Goal: Task Accomplishment & Management: Complete application form

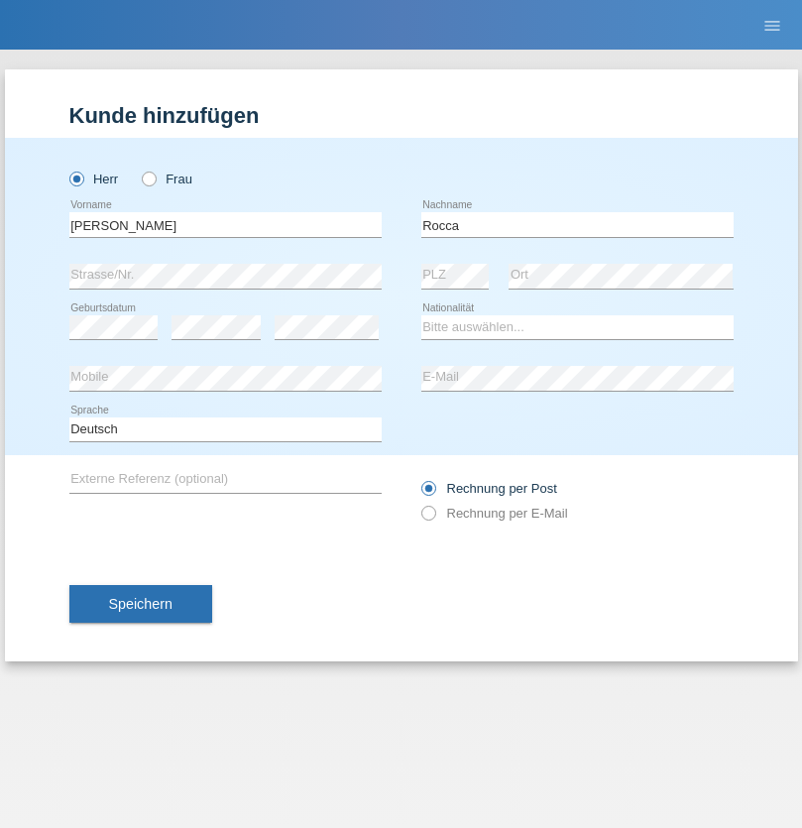
type input "Rocca"
select select "CH"
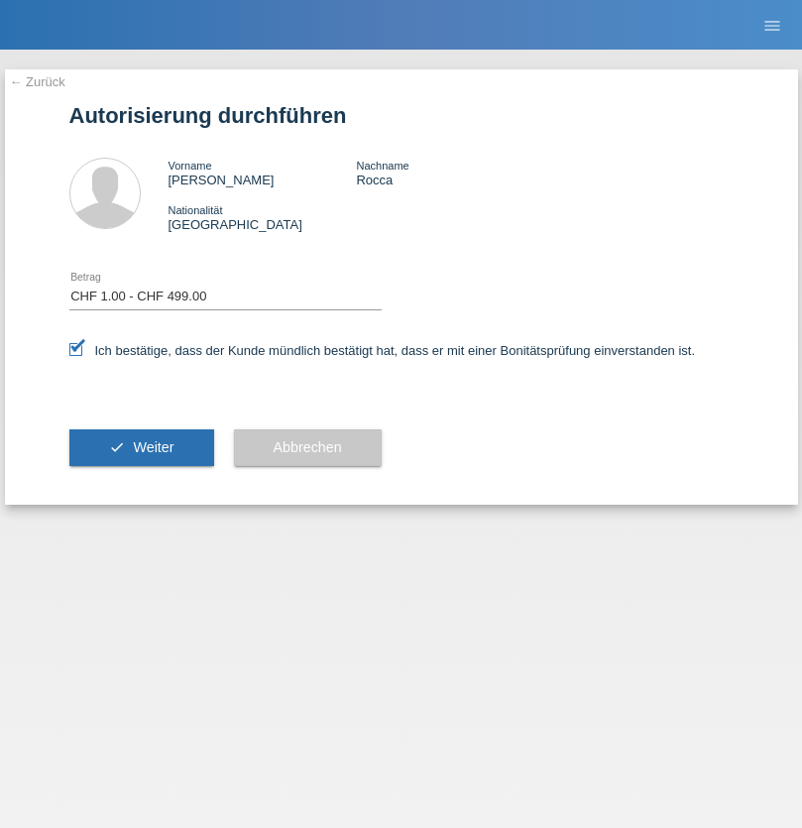
select select "1"
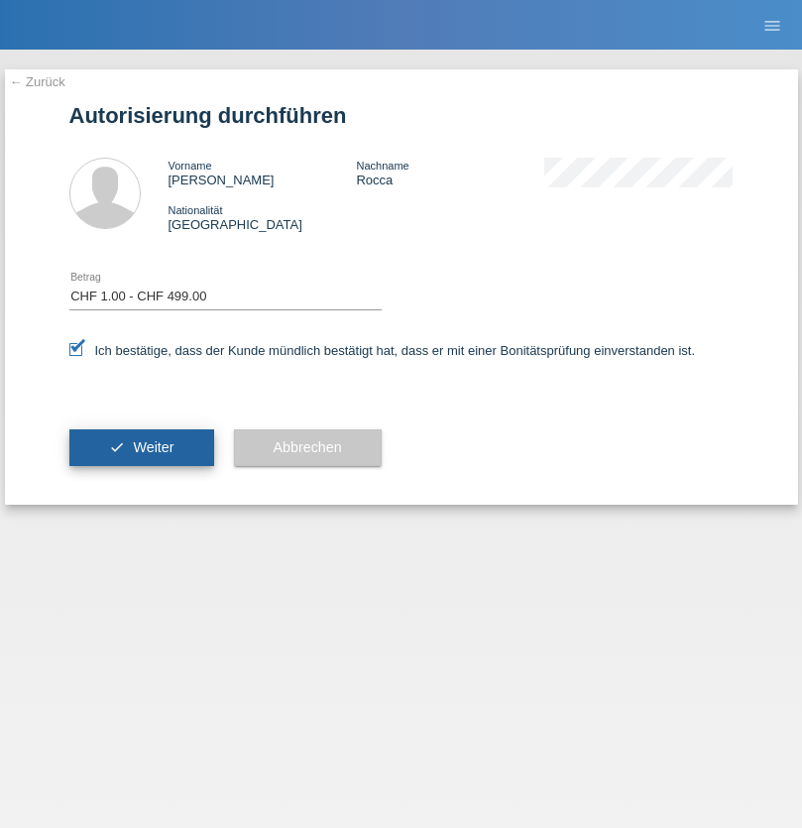
click at [141, 447] on span "Weiter" at bounding box center [153, 447] width 41 height 16
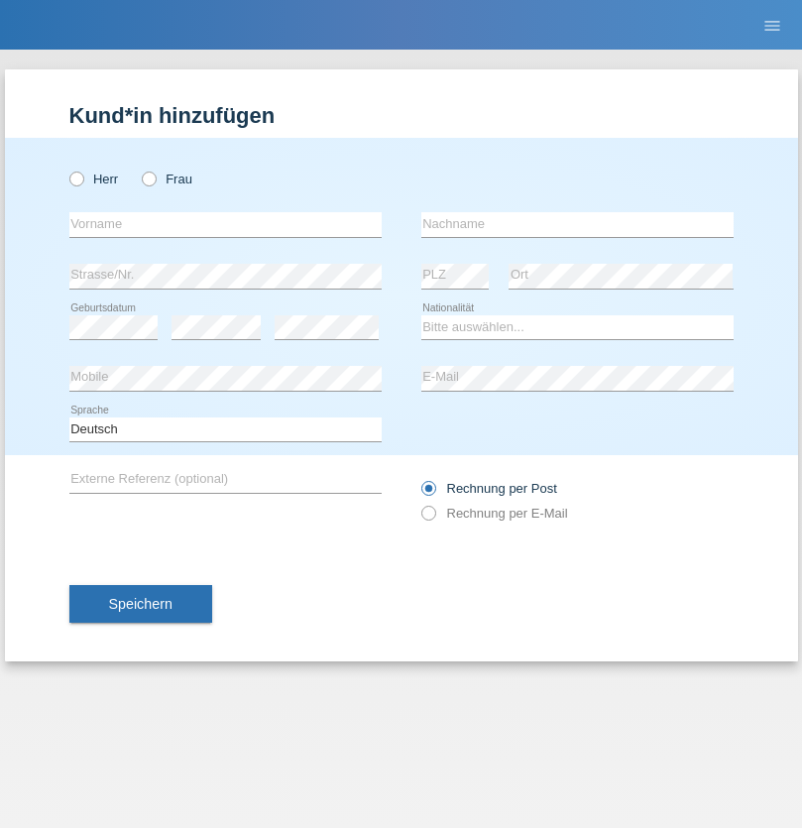
radio input "true"
click at [225, 224] on input "text" at bounding box center [225, 224] width 312 height 25
type input "Bastri"
click at [577, 224] on input "text" at bounding box center [577, 224] width 312 height 25
type input "Ajdari"
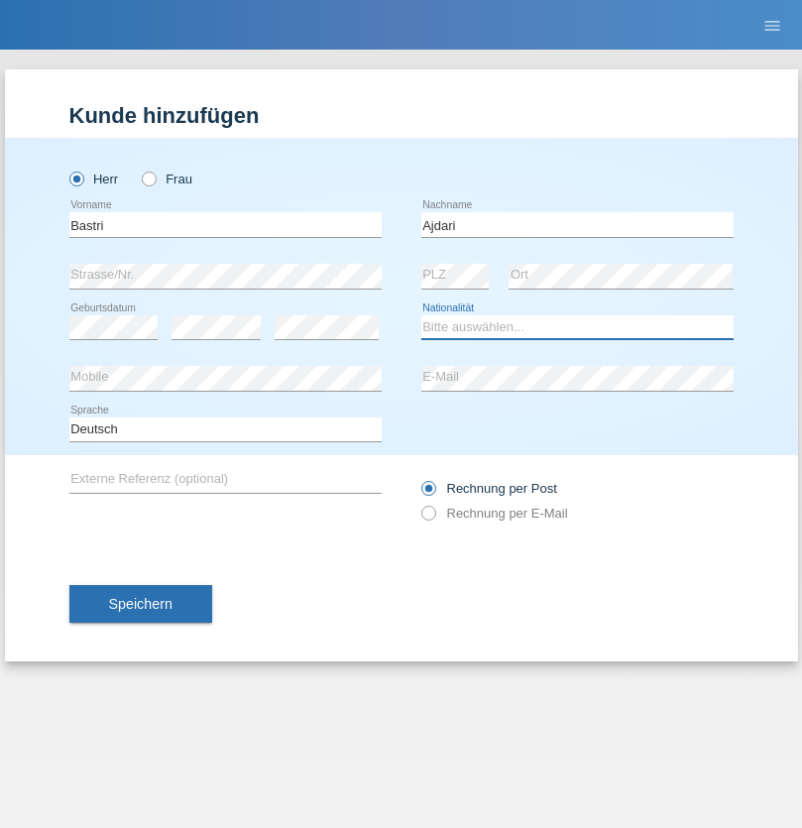
select select "MK"
select select "C"
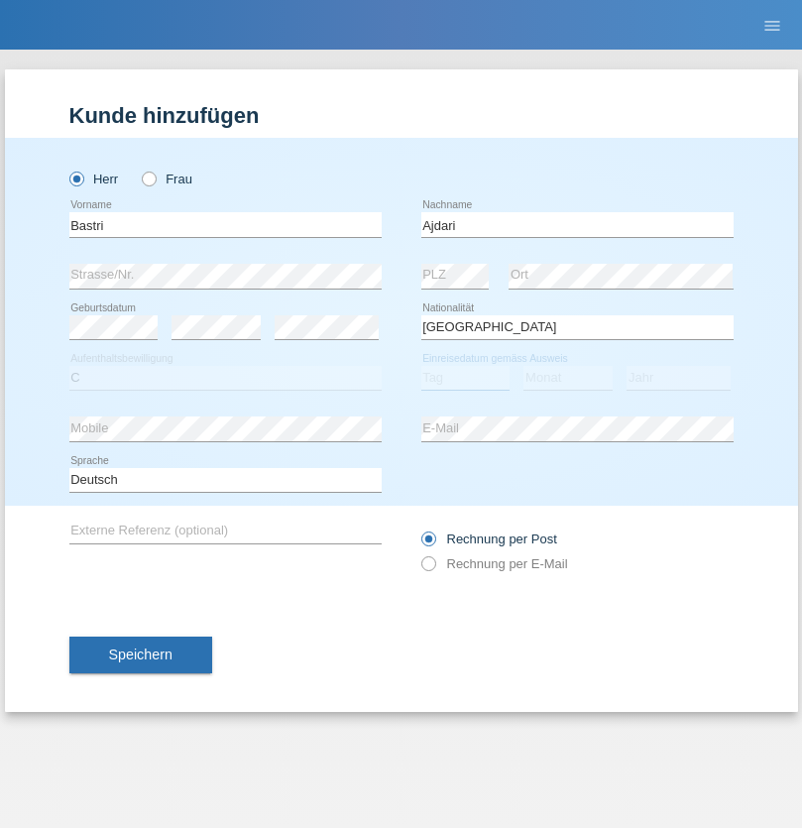
select select "01"
select select "02"
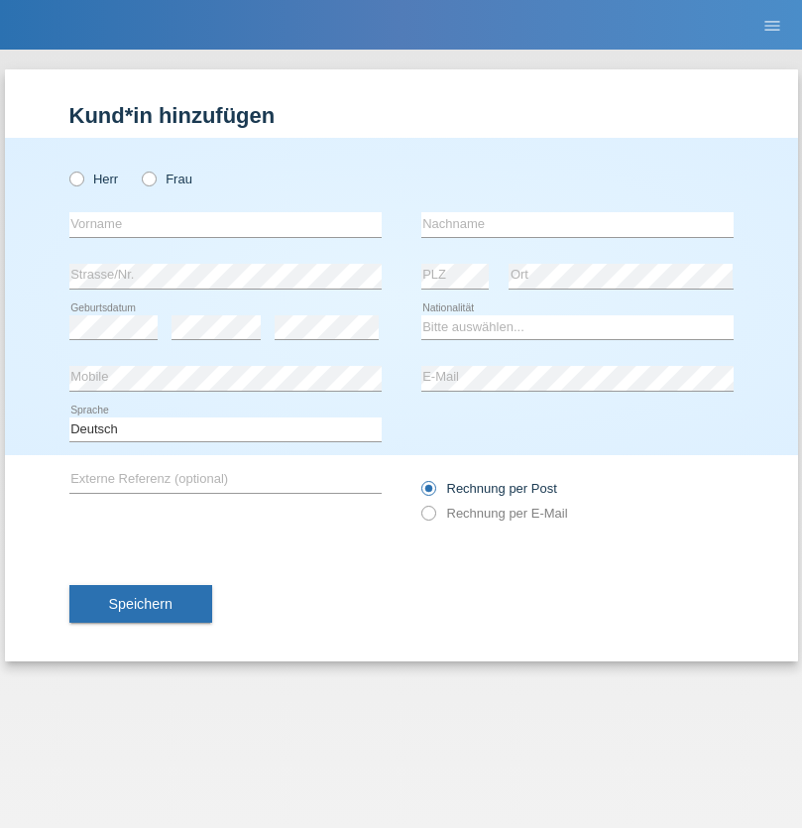
radio input "true"
click at [225, 224] on input "text" at bounding box center [225, 224] width 312 height 25
type input "Salma"
click at [577, 224] on input "text" at bounding box center [577, 224] width 312 height 25
type input "Bahar"
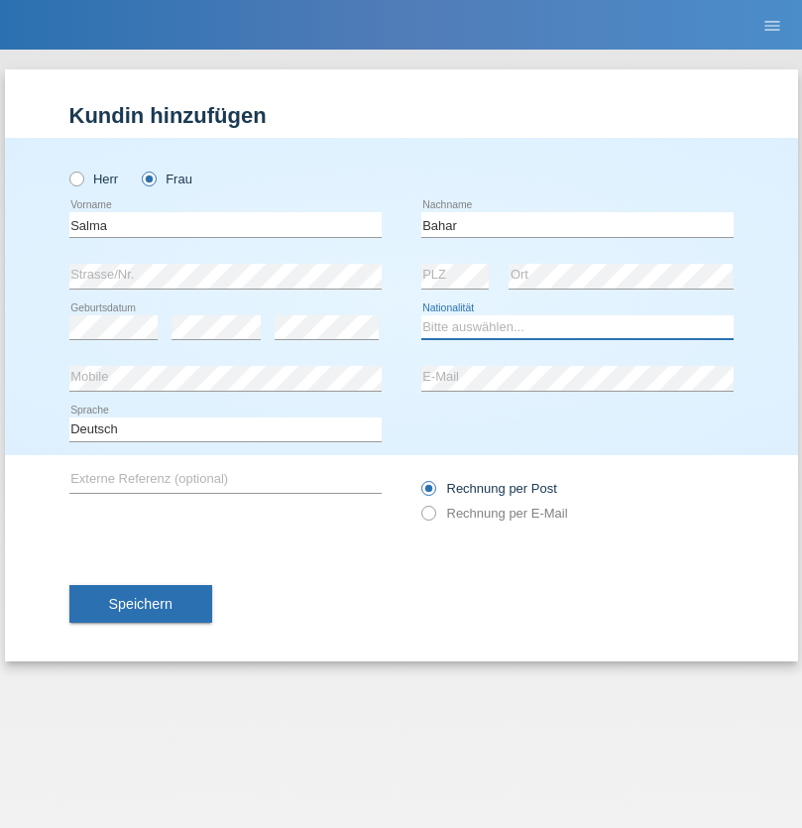
select select "CH"
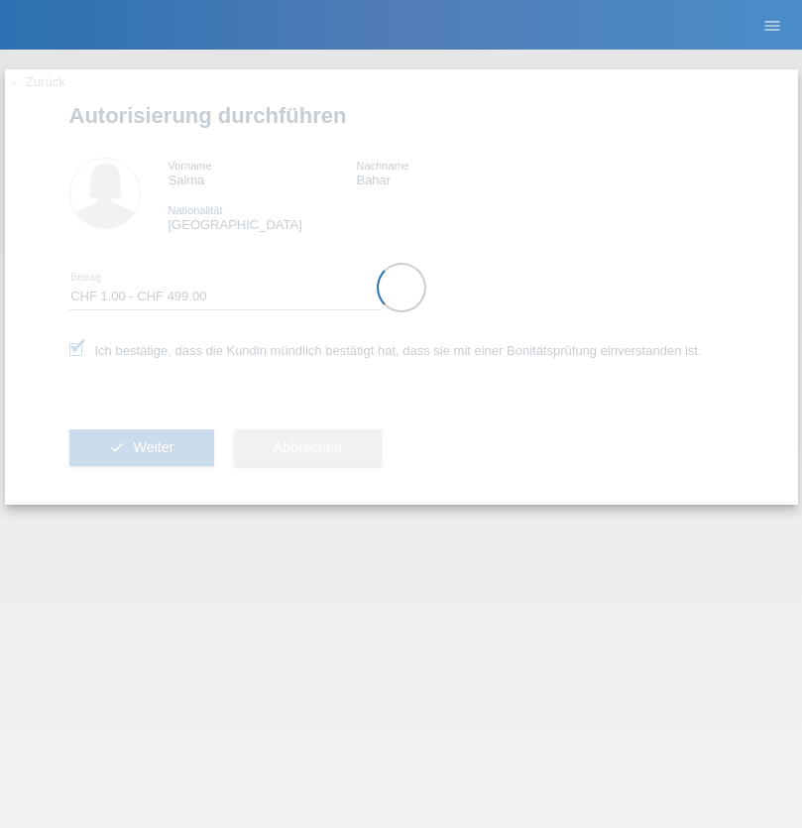
select select "1"
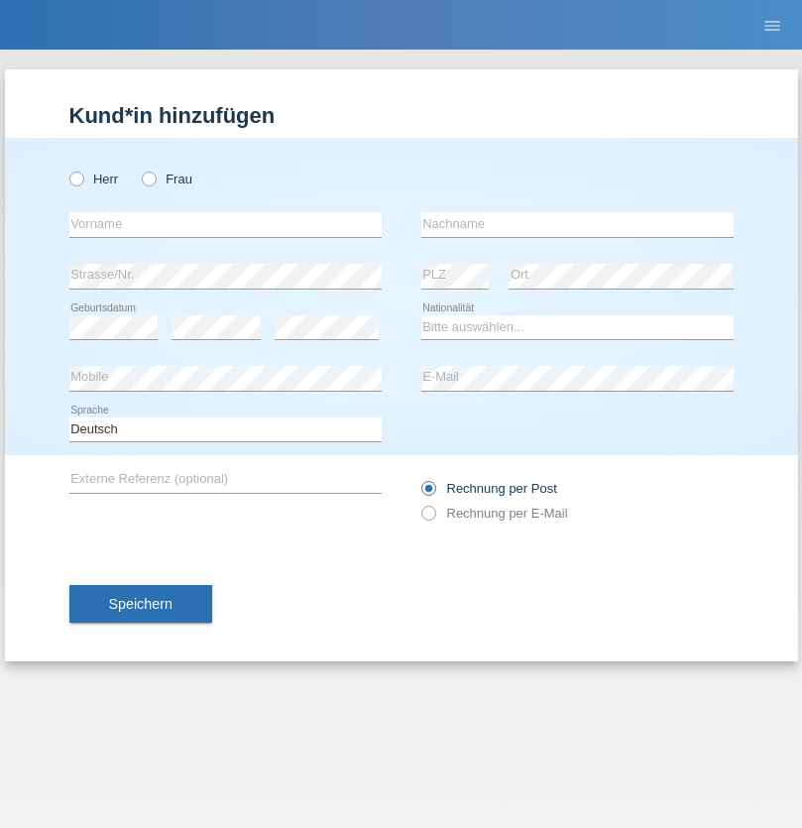
radio input "true"
click at [225, 224] on input "text" at bounding box center [225, 224] width 312 height 25
type input "Geronimo"
click at [577, 224] on input "text" at bounding box center [577, 224] width 312 height 25
type input "Paukat"
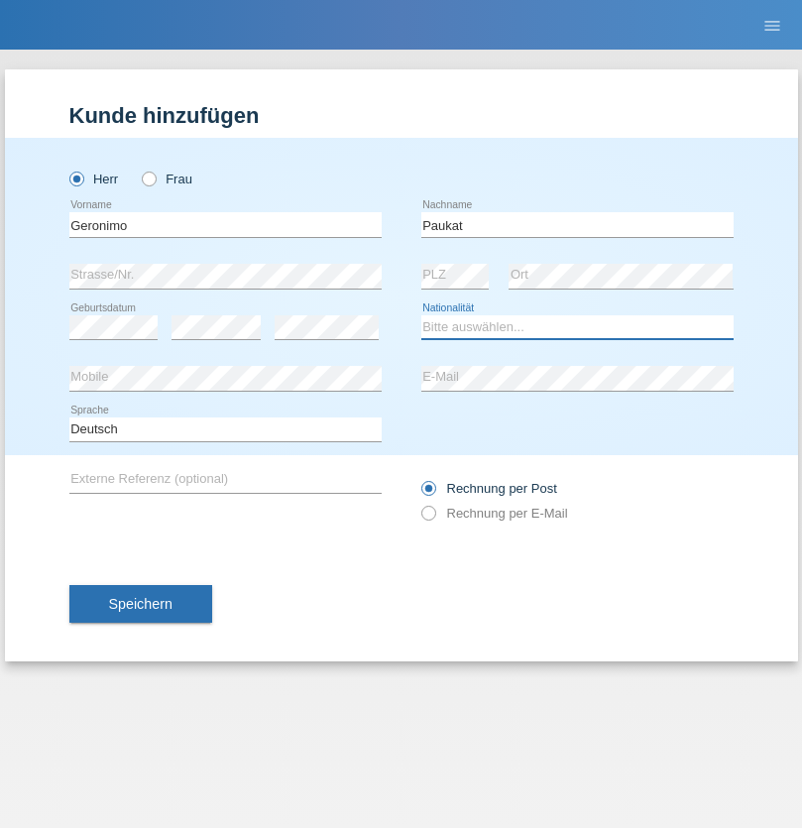
select select "CH"
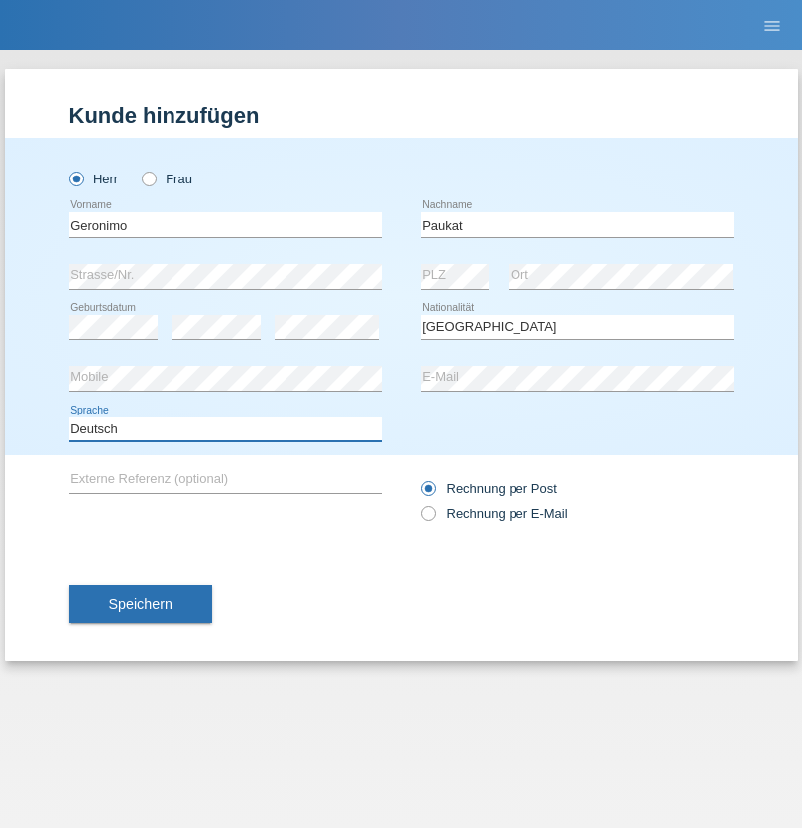
select select "en"
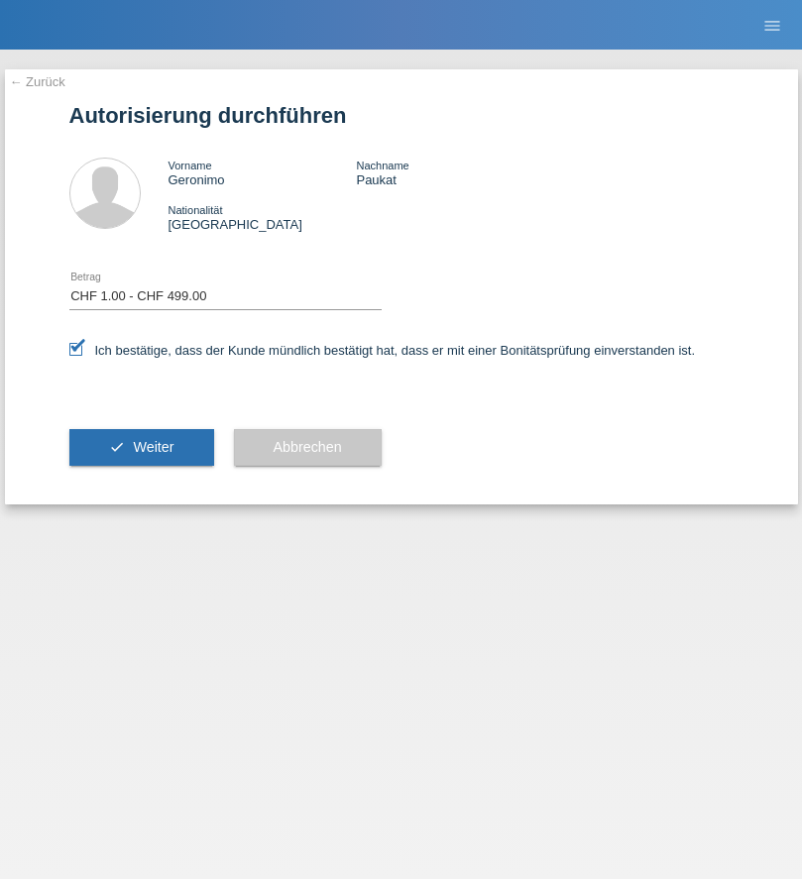
select select "1"
click at [141, 447] on span "Weiter" at bounding box center [153, 447] width 41 height 16
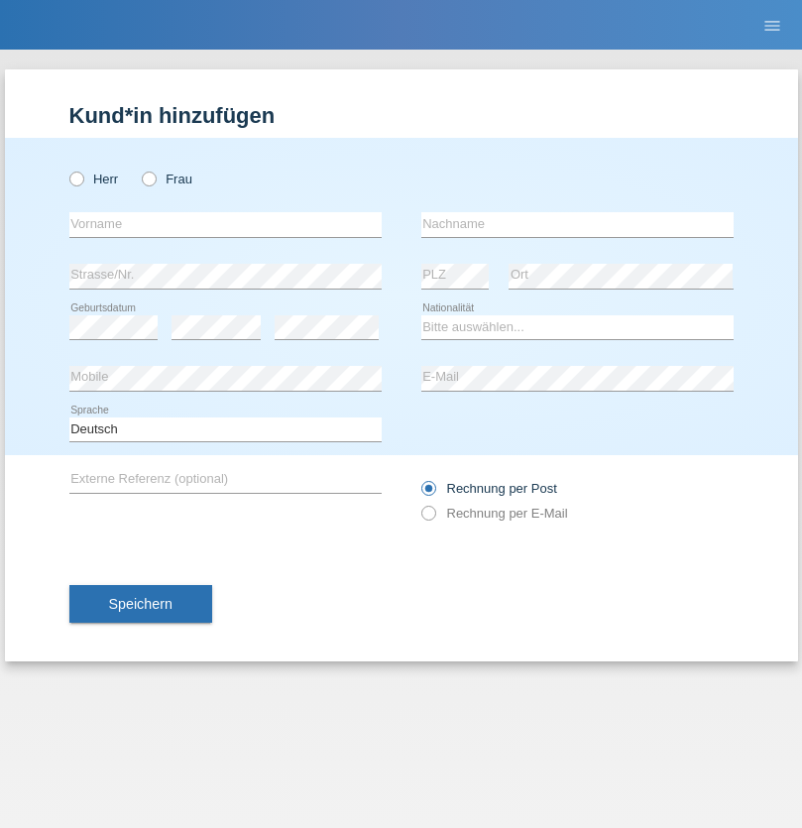
radio input "true"
click at [225, 224] on input "text" at bounding box center [225, 224] width 312 height 25
type input "Omarii"
click at [577, 224] on input "text" at bounding box center [577, 224] width 312 height 25
type input "Walid"
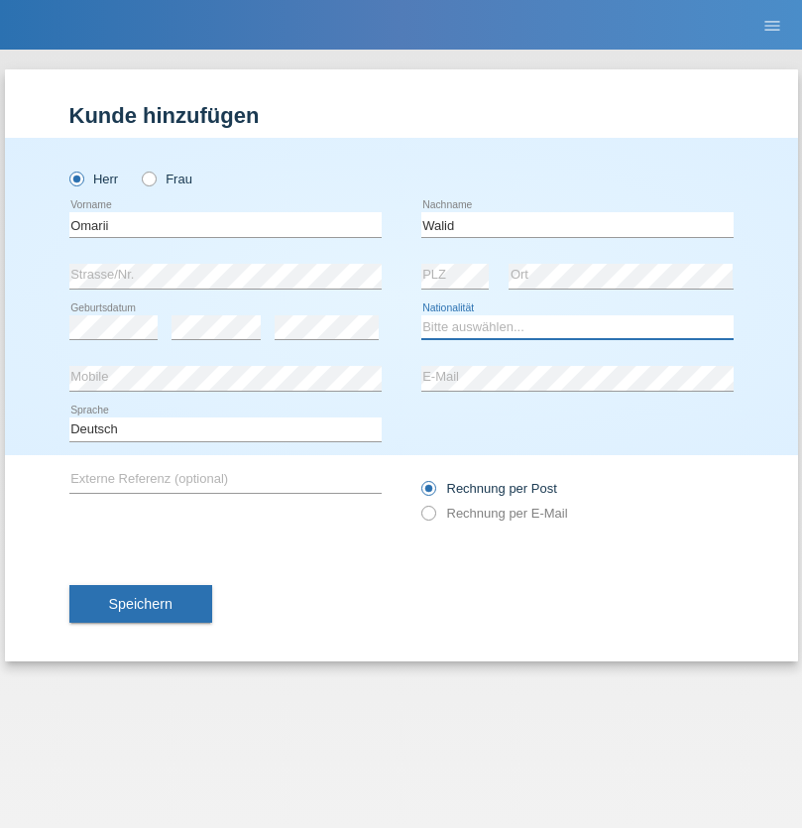
select select "IT"
select select "C"
select select "22"
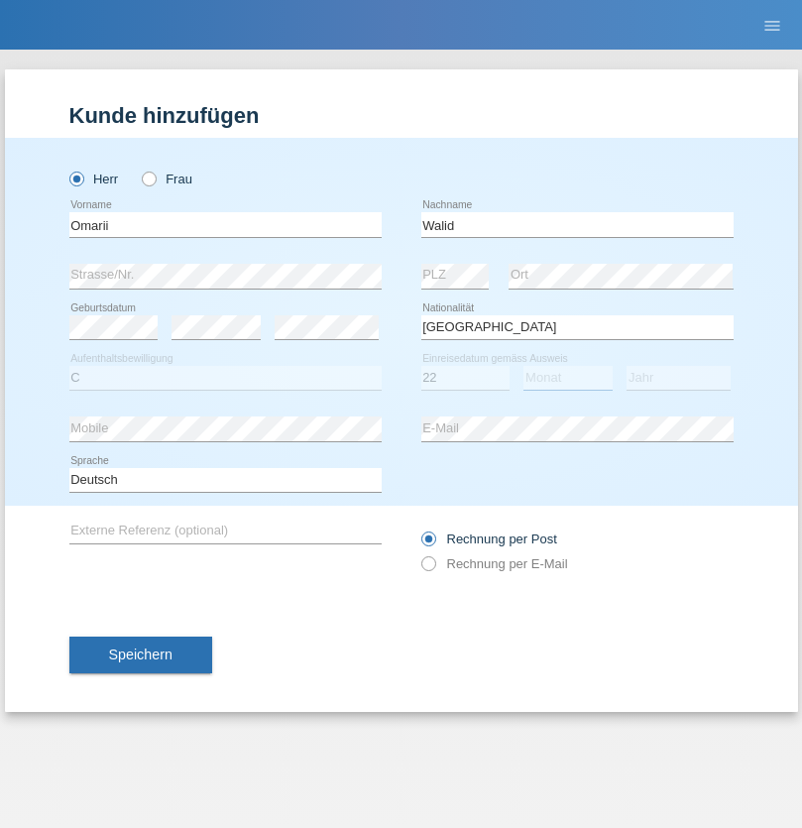
select select "04"
select select "2021"
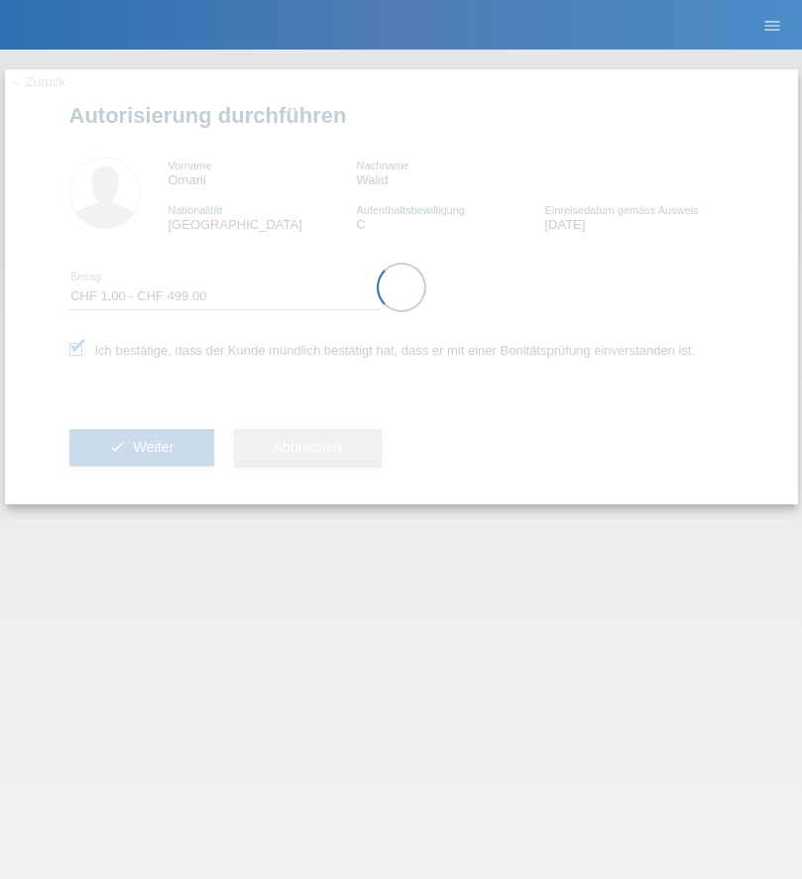
select select "1"
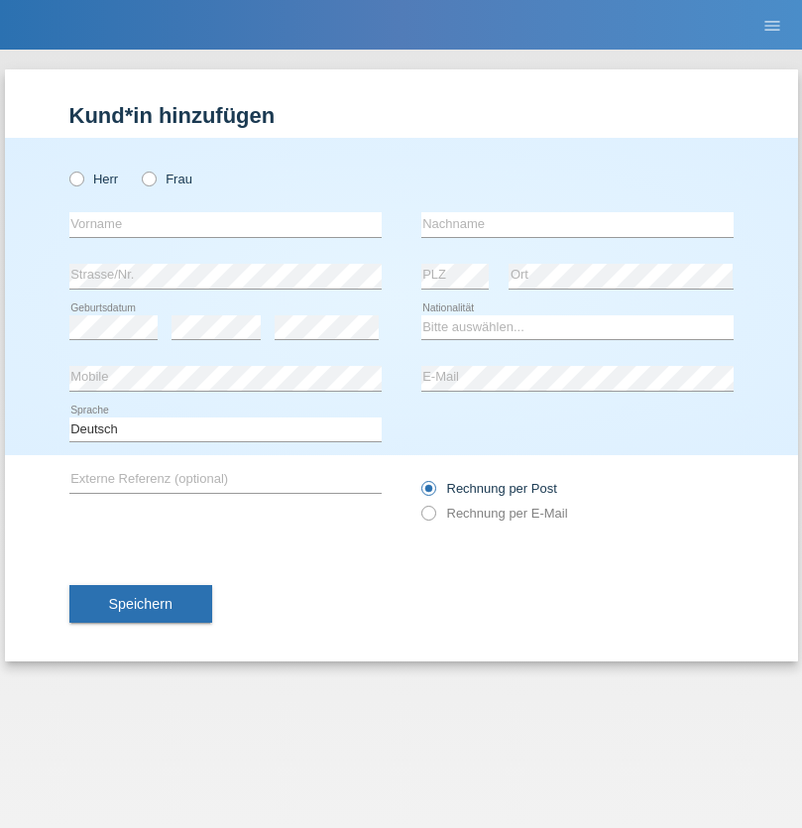
radio input "true"
click at [225, 224] on input "text" at bounding box center [225, 224] width 312 height 25
type input "Walid"
click at [577, 224] on input "text" at bounding box center [577, 224] width 312 height 25
type input "omari"
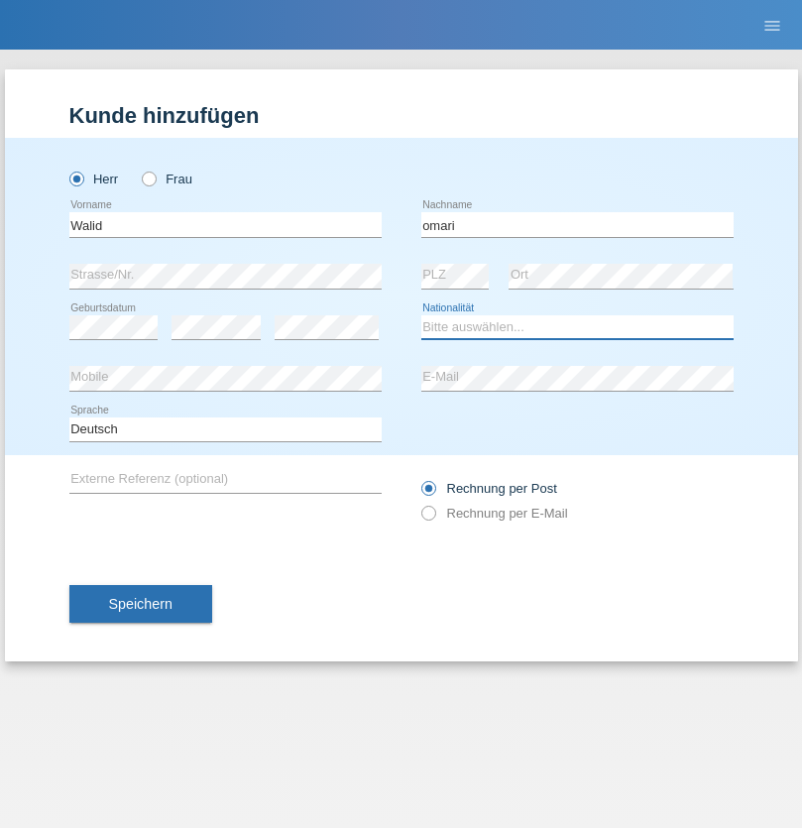
select select "IT"
select select "C"
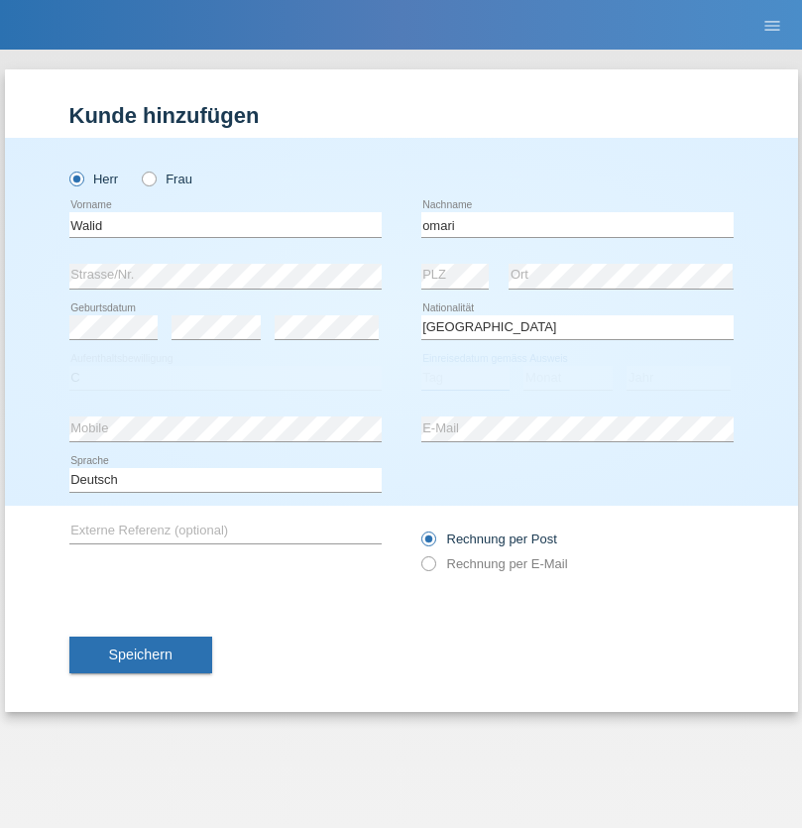
select select "29"
select select "04"
select select "2021"
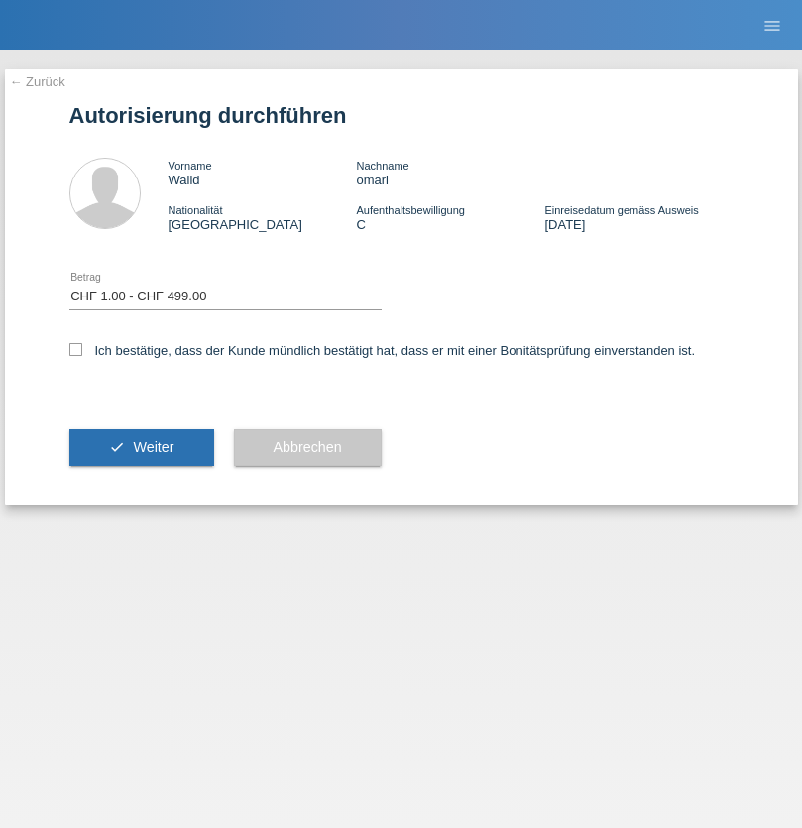
select select "1"
checkbox input "true"
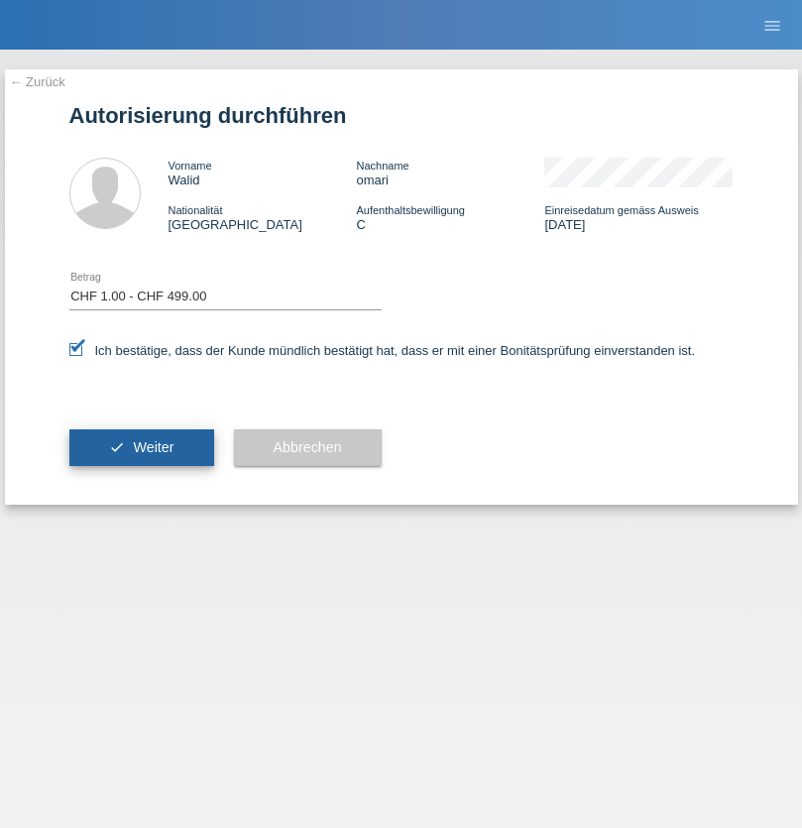
click at [141, 447] on span "Weiter" at bounding box center [153, 447] width 41 height 16
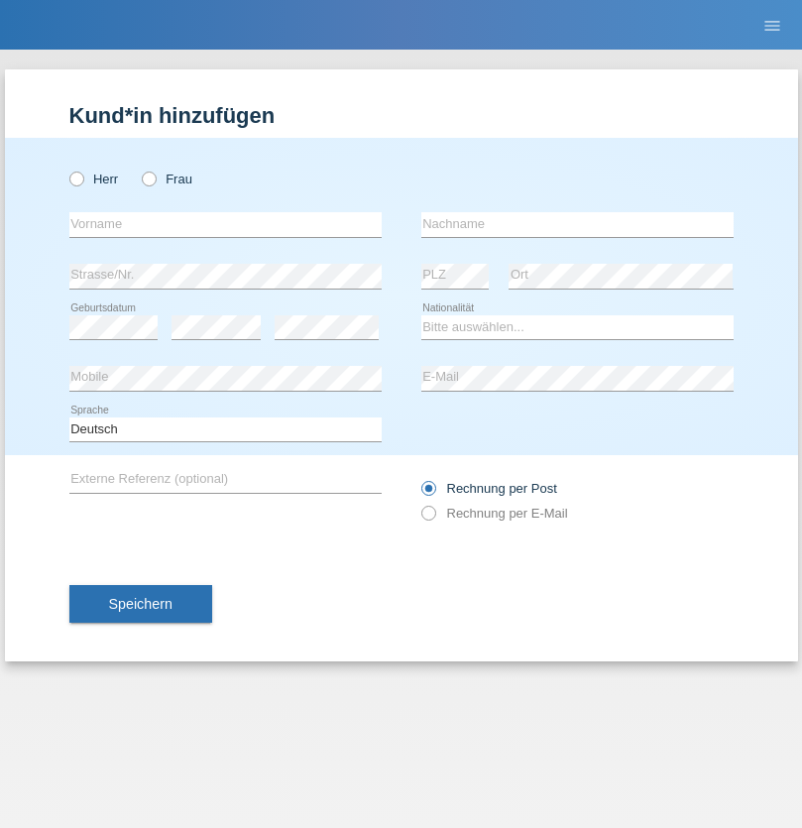
radio input "true"
click at [225, 224] on input "text" at bounding box center [225, 224] width 312 height 25
type input "[PERSON_NAME]"
click at [577, 224] on input "text" at bounding box center [577, 224] width 312 height 25
type input "Selmonaj"
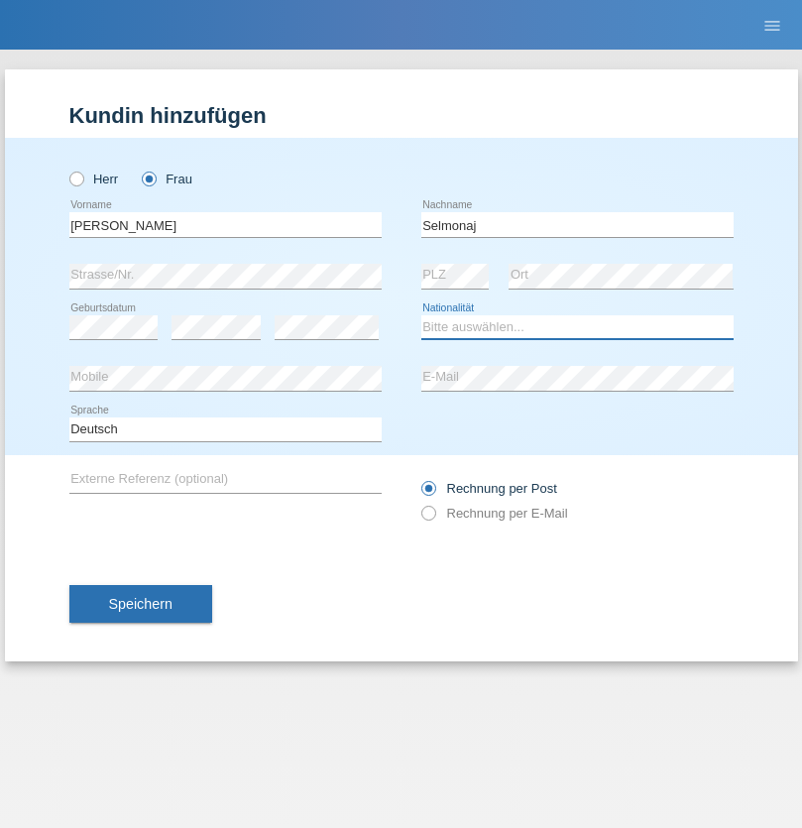
select select "CH"
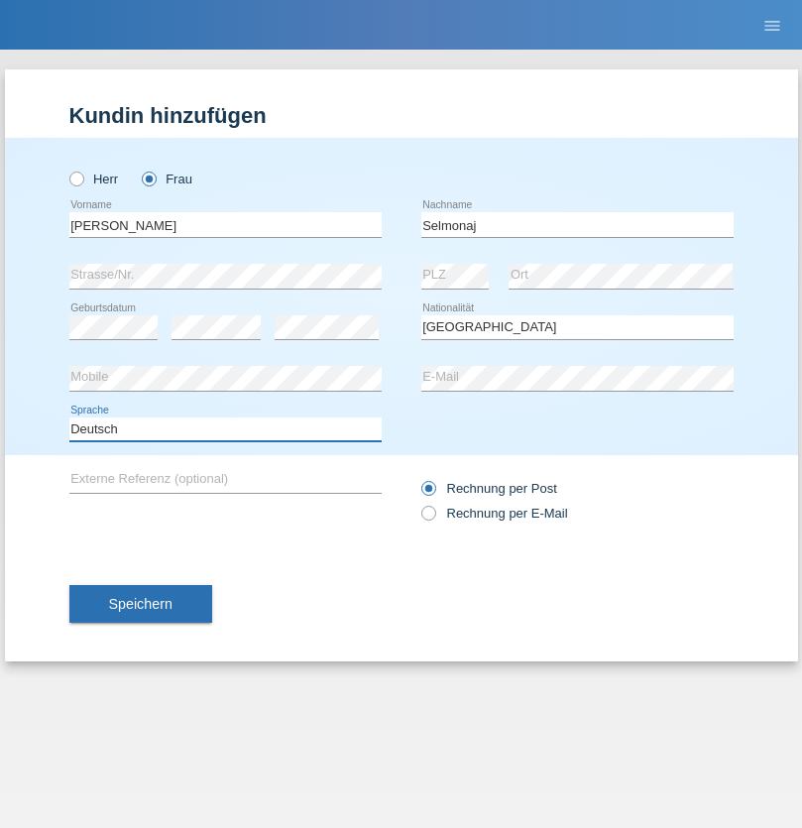
select select "en"
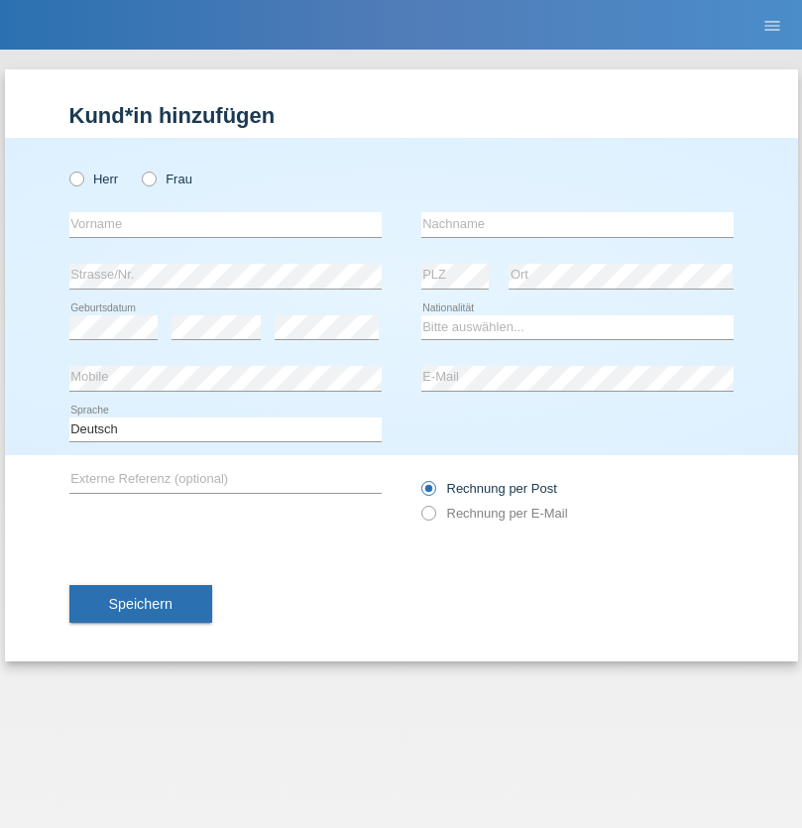
radio input "true"
click at [225, 224] on input "text" at bounding box center [225, 224] width 312 height 25
type input "Jens"
click at [577, 224] on input "text" at bounding box center [577, 224] width 312 height 25
type input "Mehlhorn"
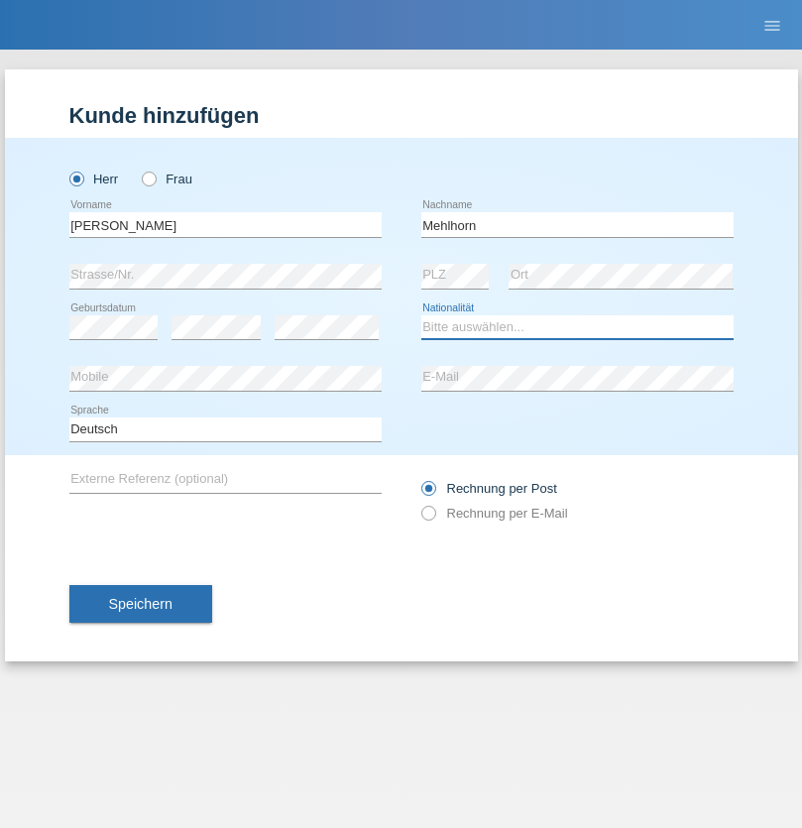
select select "CH"
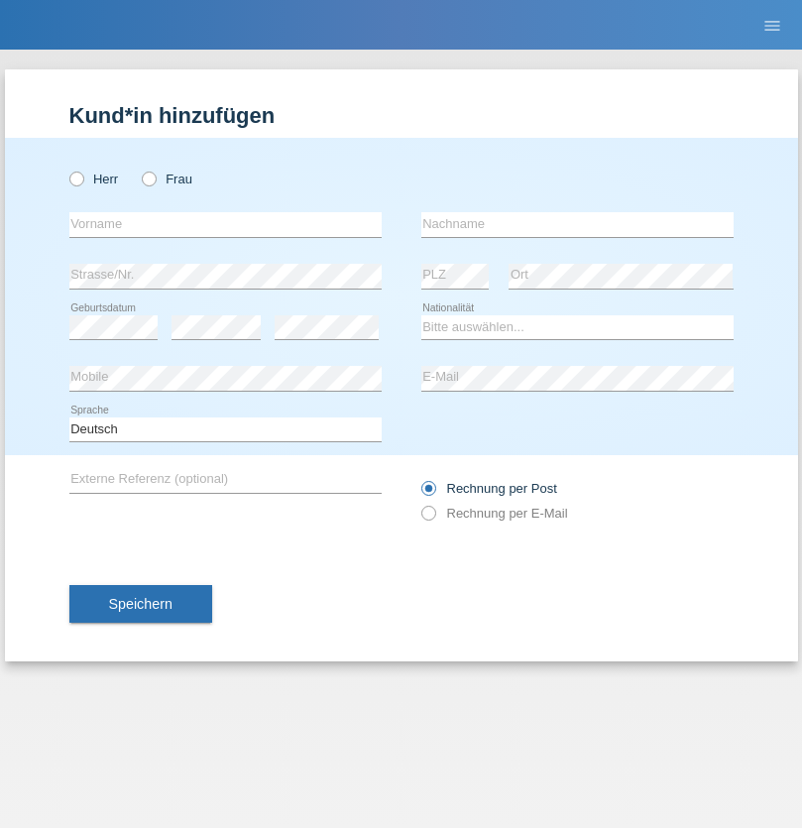
radio input "true"
click at [225, 224] on input "text" at bounding box center [225, 224] width 312 height 25
type input "[PERSON_NAME]"
click at [577, 224] on input "text" at bounding box center [577, 224] width 312 height 25
type input "Papuc"
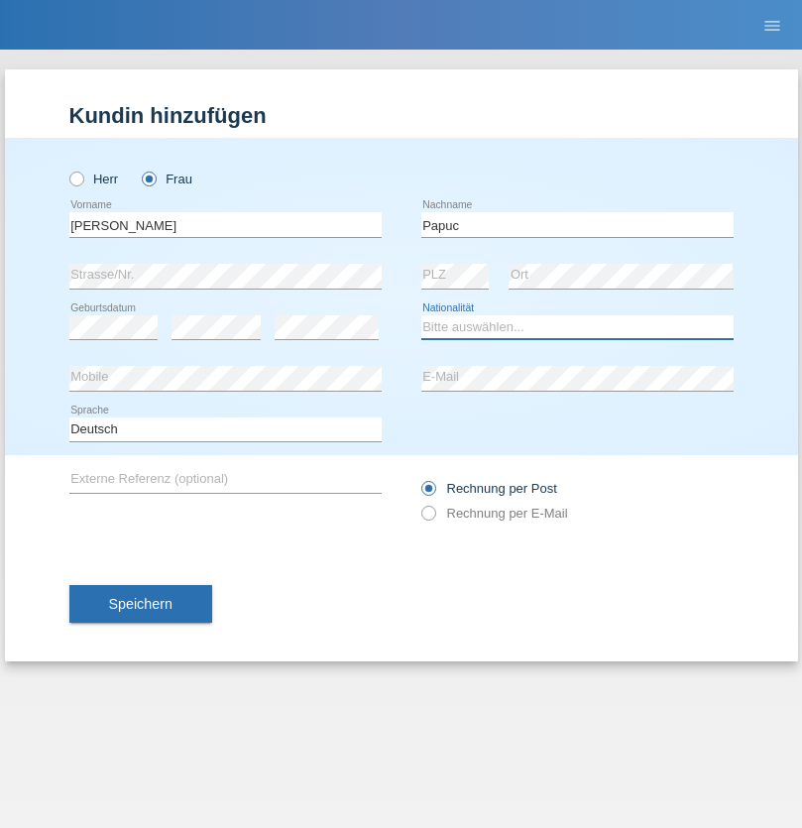
select select "RO"
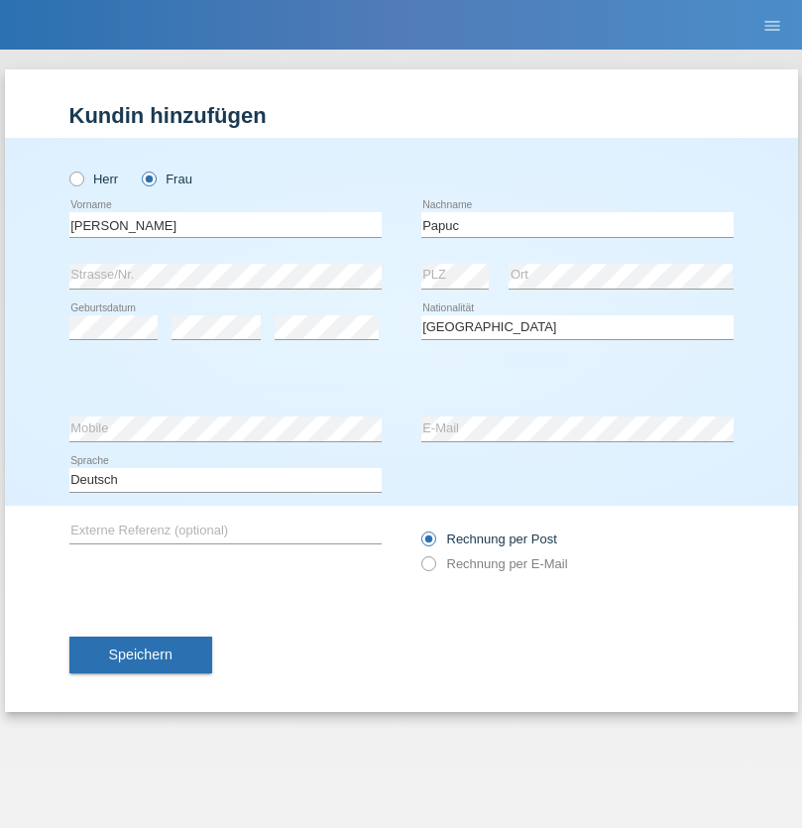
select select "C"
select select "30"
select select "07"
select select "2019"
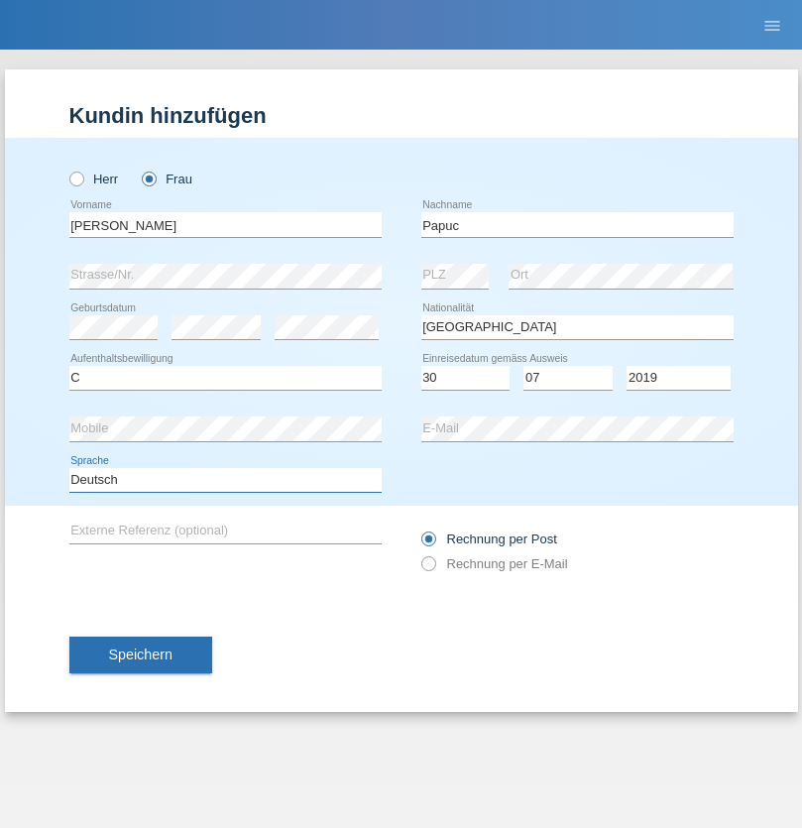
select select "en"
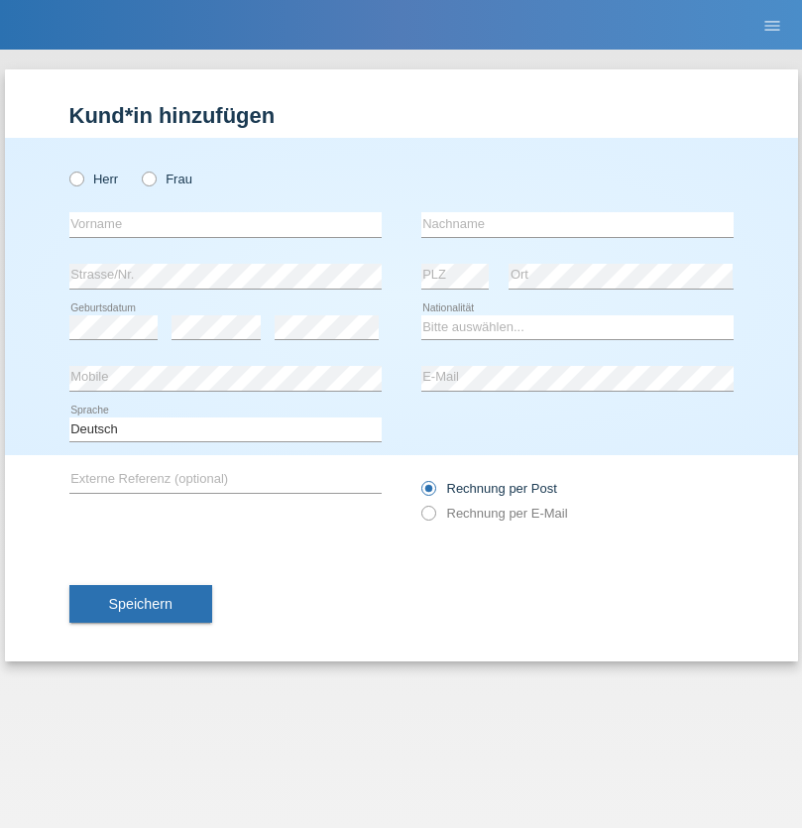
radio input "true"
click at [225, 224] on input "text" at bounding box center [225, 224] width 312 height 25
type input "Dikbaş"
click at [577, 224] on input "text" at bounding box center [577, 224] width 312 height 25
type input "Nuray"
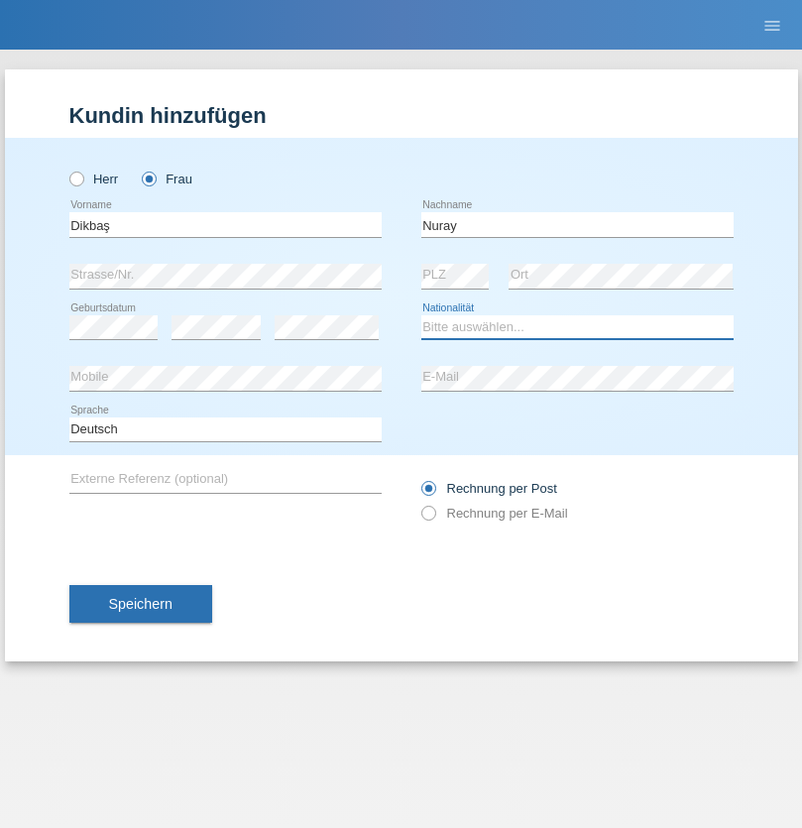
select select "TR"
select select "C"
select select "09"
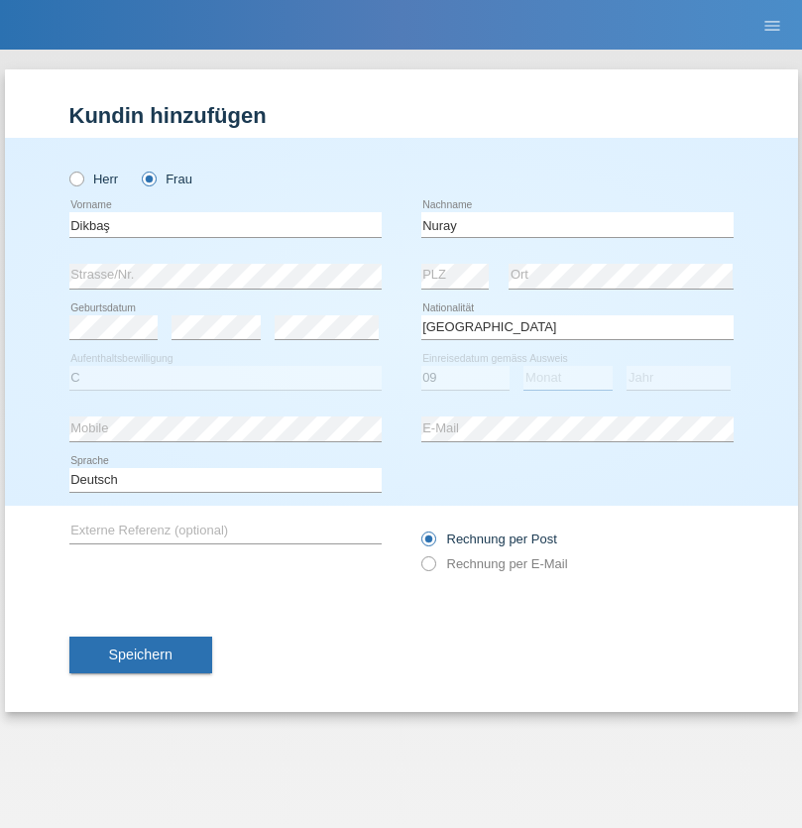
select select "11"
select select "1994"
